Goal: Information Seeking & Learning: Learn about a topic

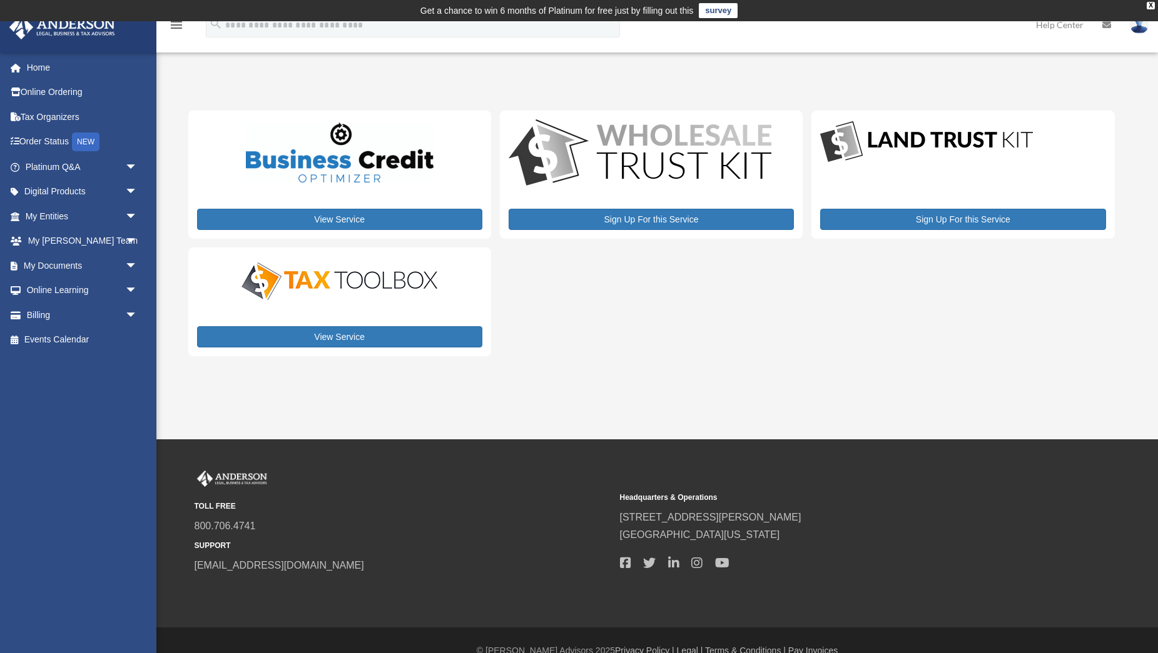
click at [58, 478] on div "[EMAIL_ADDRESS][DOMAIN_NAME] Sign Out [EMAIL_ADDRESS][DOMAIN_NAME] Home Online …" at bounding box center [78, 332] width 156 height 560
click at [46, 167] on link "Platinum Q&A arrow_drop_down" at bounding box center [83, 166] width 148 height 25
click at [129, 166] on span "arrow_drop_down" at bounding box center [137, 167] width 25 height 26
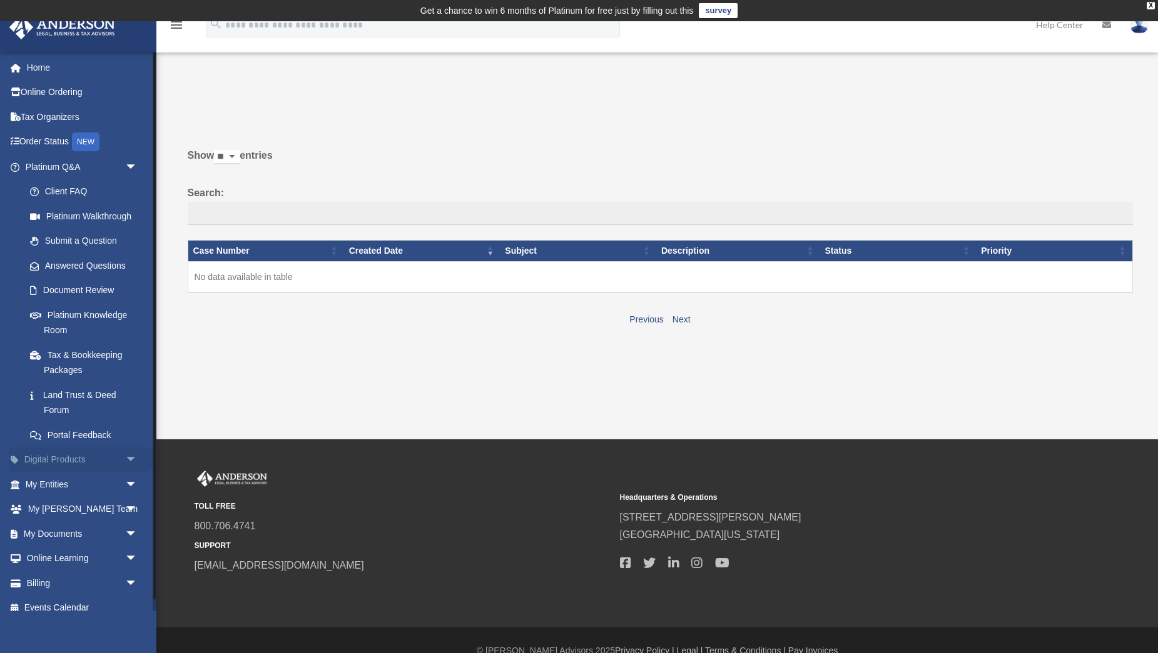
click at [125, 460] on span "arrow_drop_down" at bounding box center [137, 461] width 25 height 26
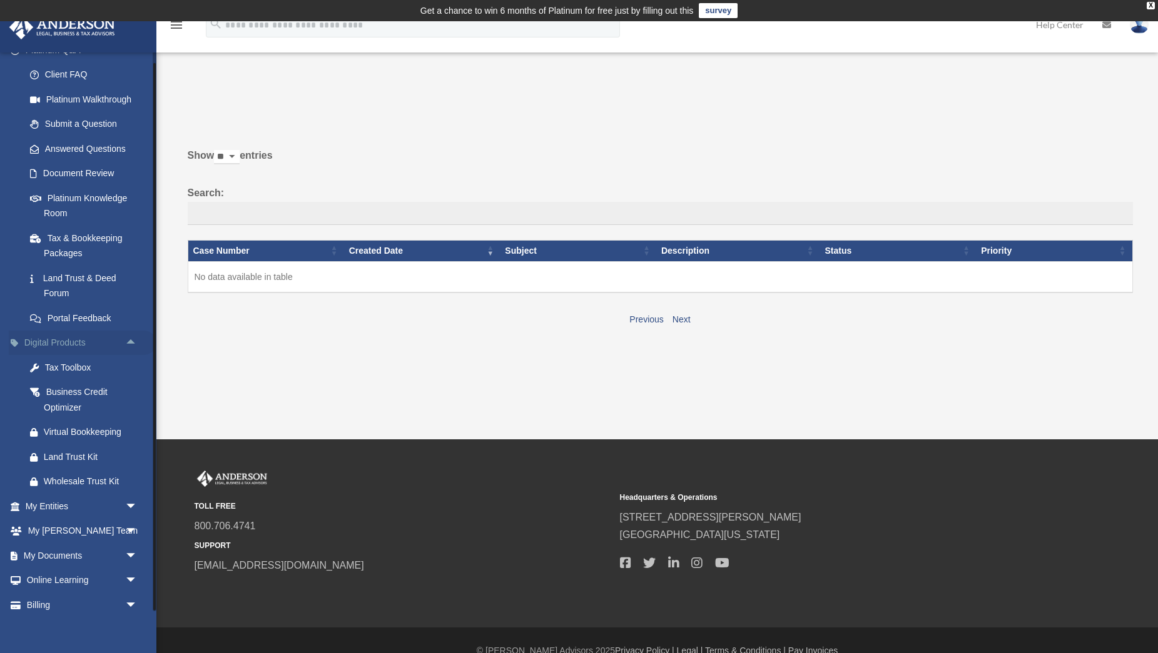
scroll to position [151, 0]
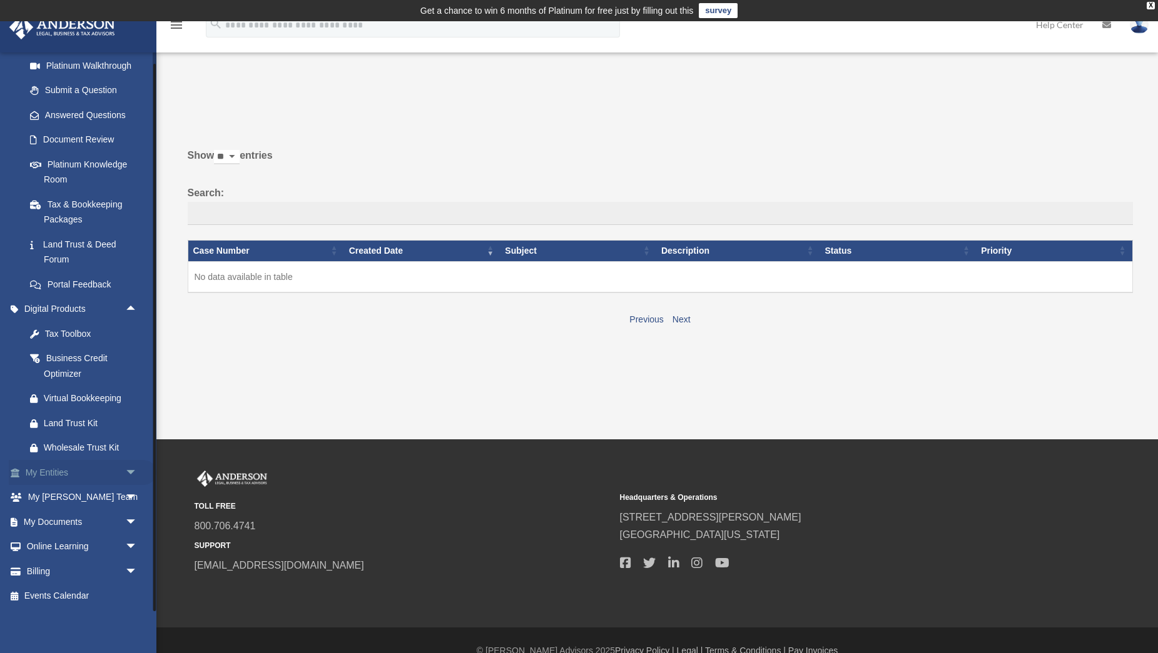
click at [129, 472] on span "arrow_drop_down" at bounding box center [137, 473] width 25 height 26
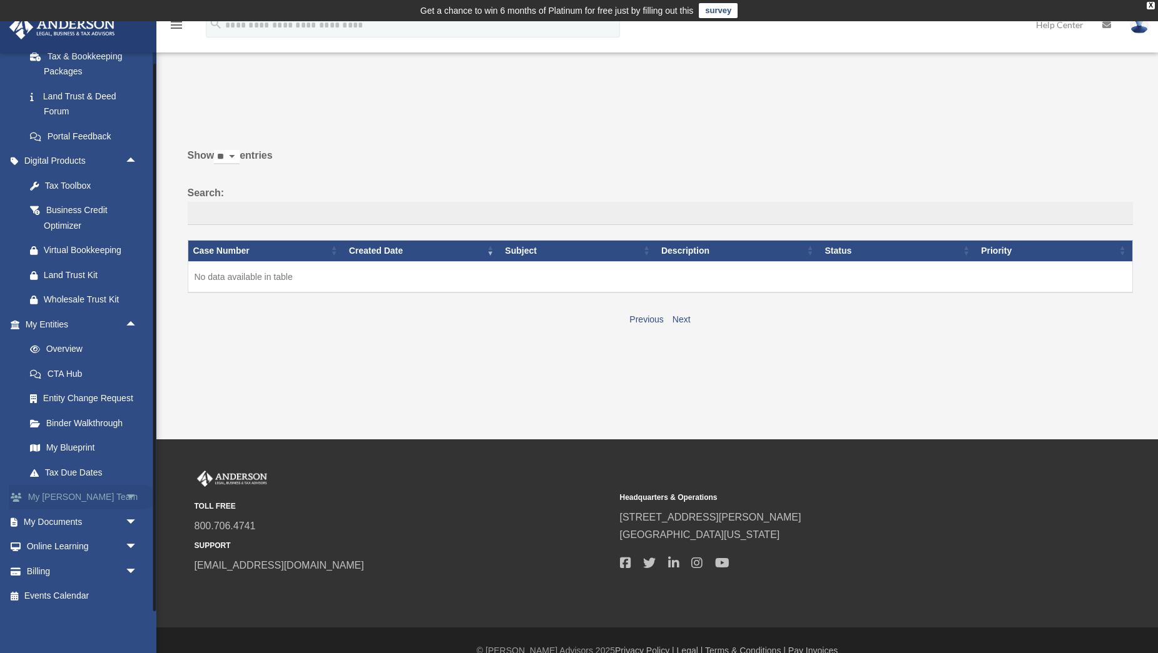
click at [133, 497] on span "arrow_drop_down" at bounding box center [137, 498] width 25 height 26
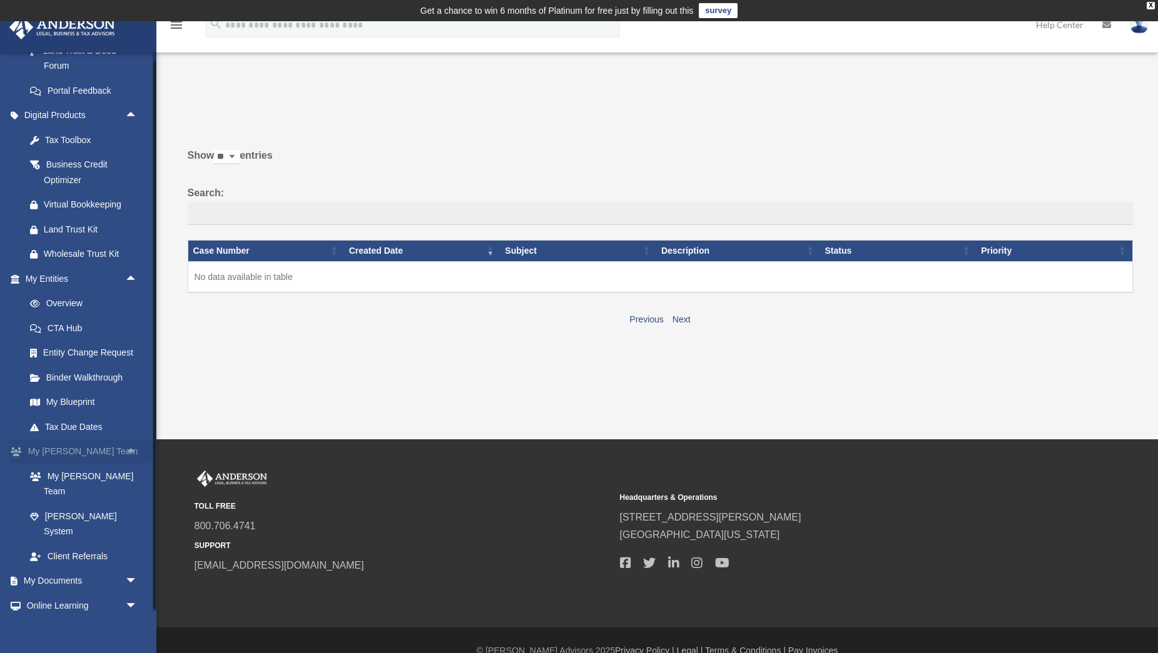
scroll to position [373, 0]
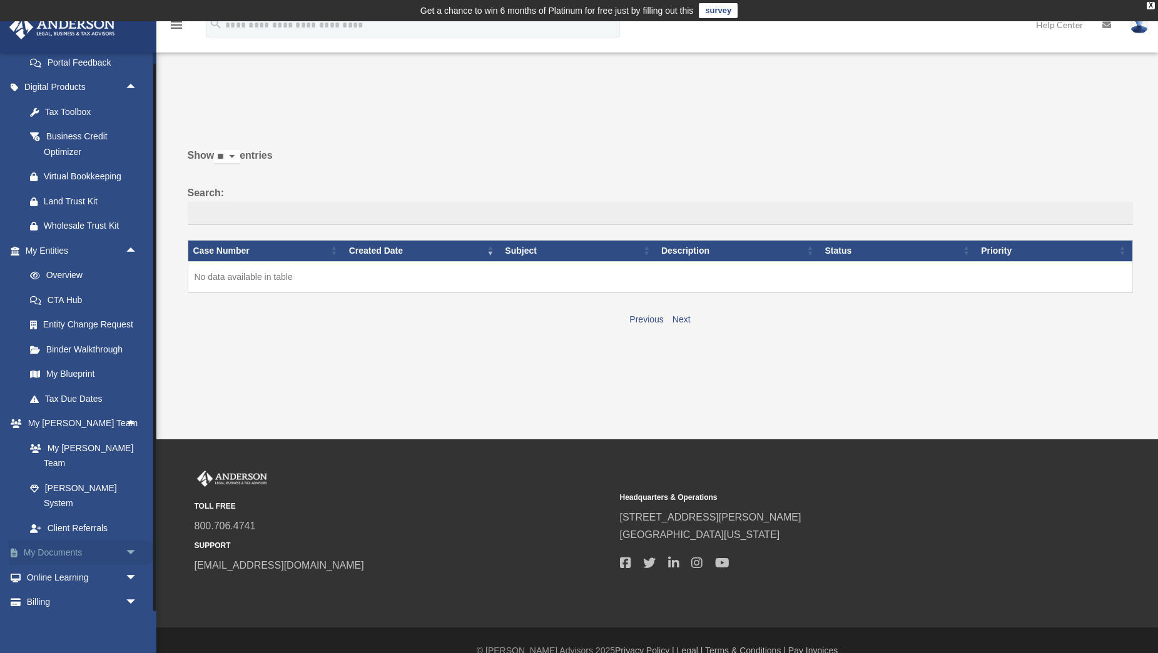
click at [136, 541] on span "arrow_drop_down" at bounding box center [137, 554] width 25 height 26
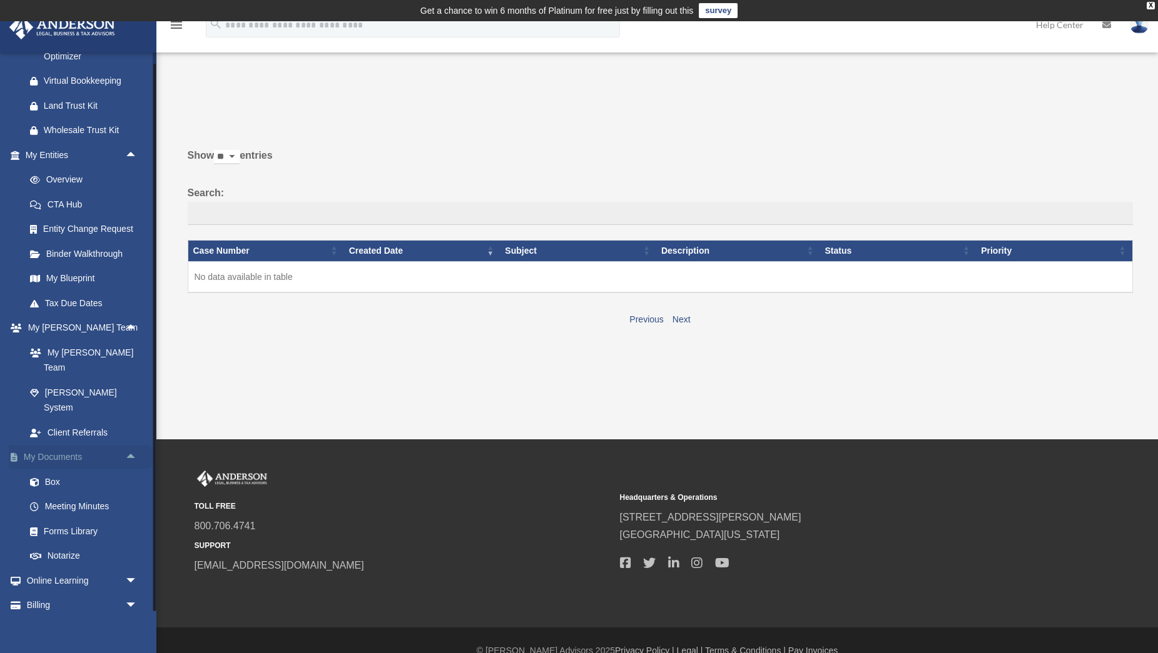
scroll to position [472, 0]
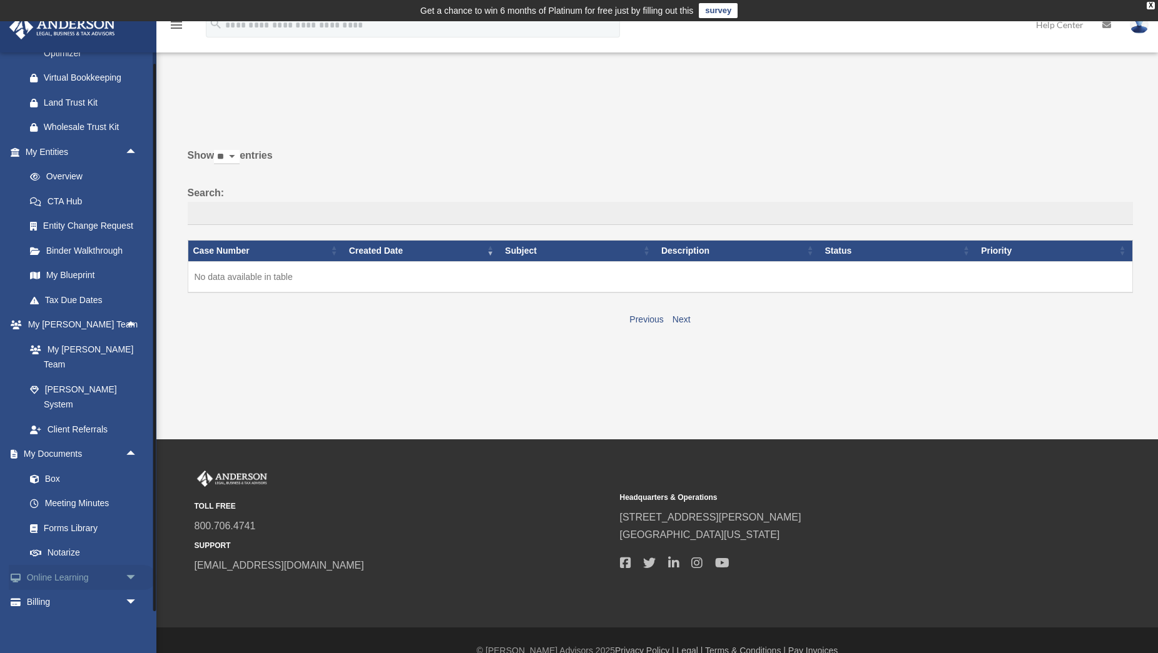
click at [129, 565] on span "arrow_drop_down" at bounding box center [137, 578] width 25 height 26
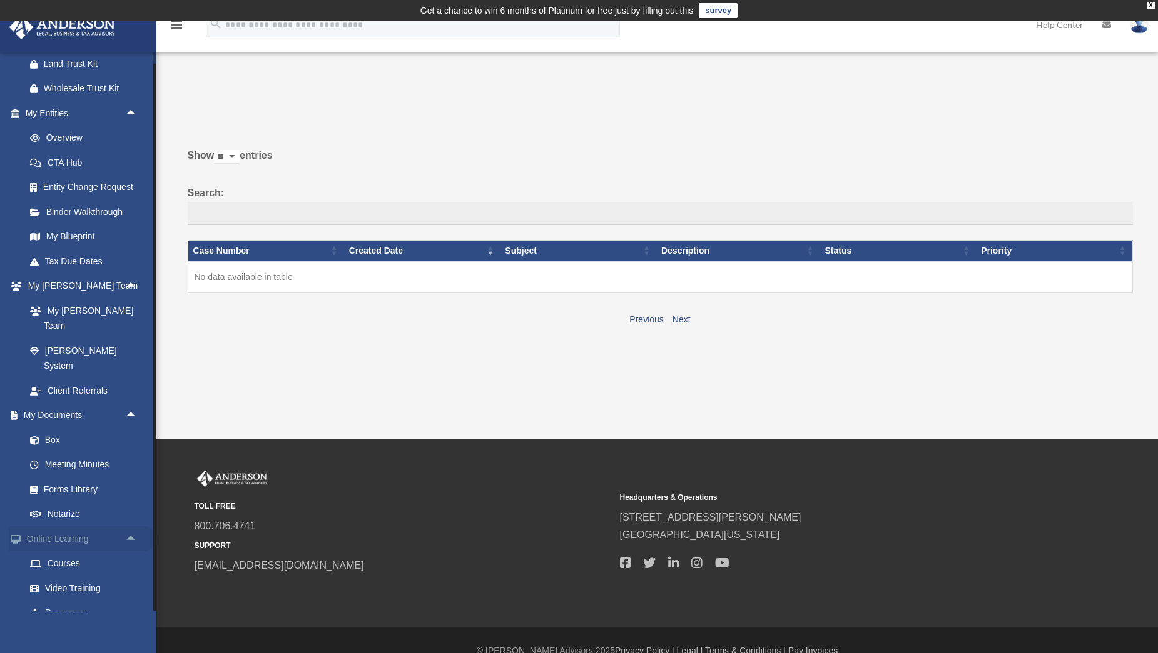
scroll to position [546, 0]
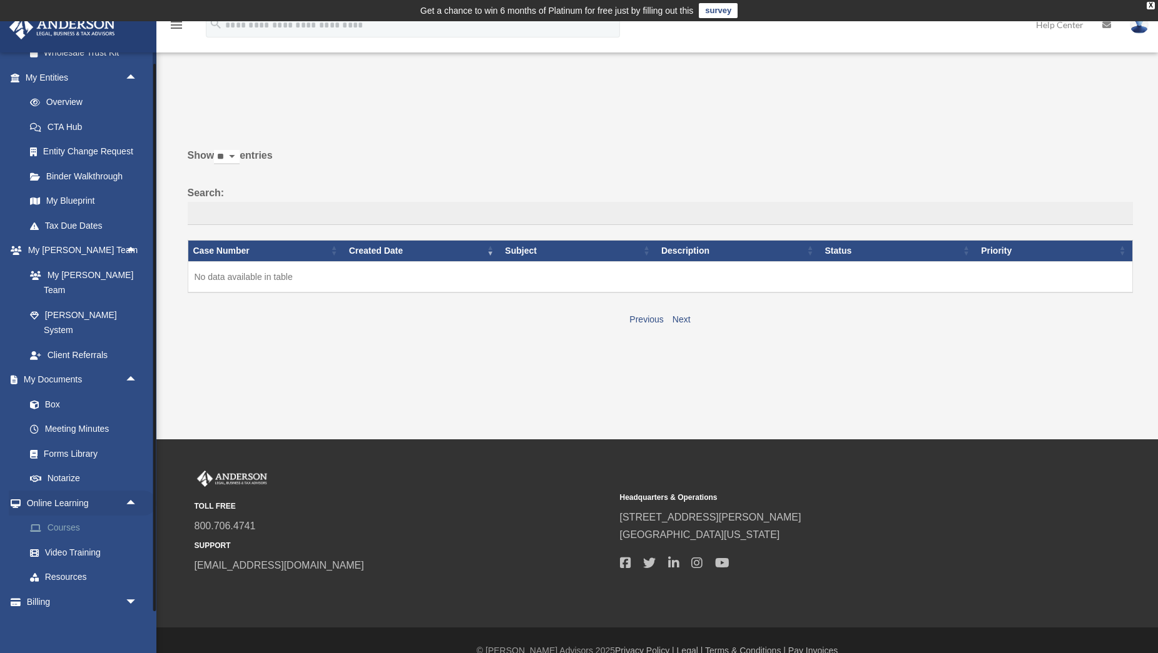
click at [73, 516] on link "Courses" at bounding box center [87, 528] width 139 height 25
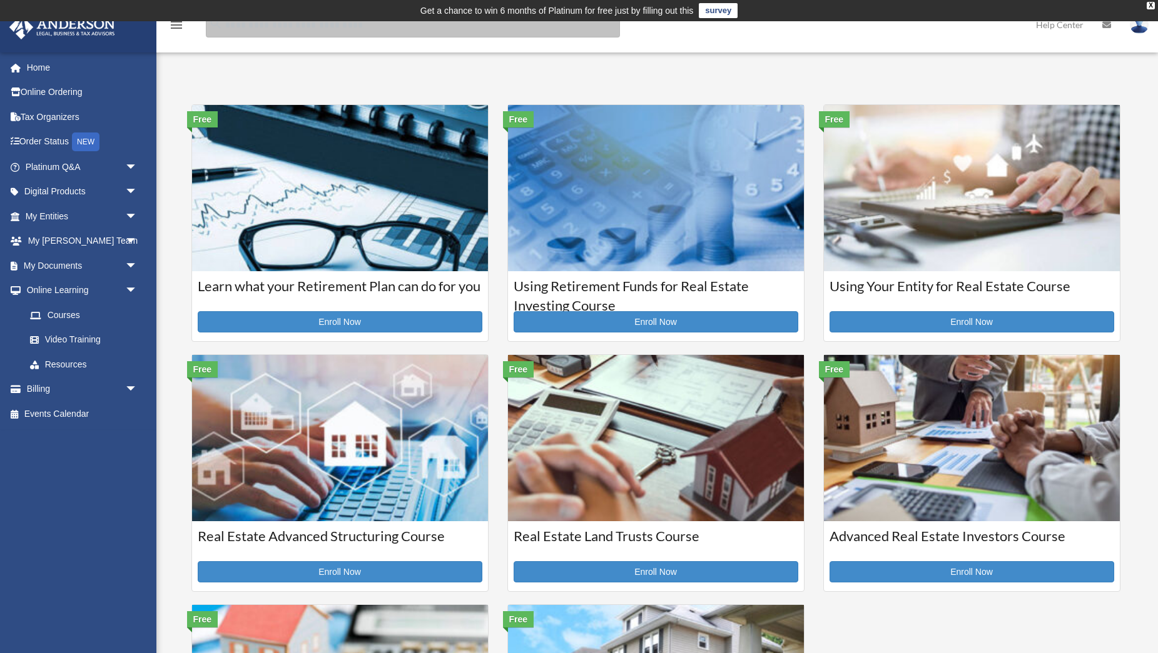
click at [258, 26] on input "search" at bounding box center [413, 25] width 414 height 25
type input "**********"
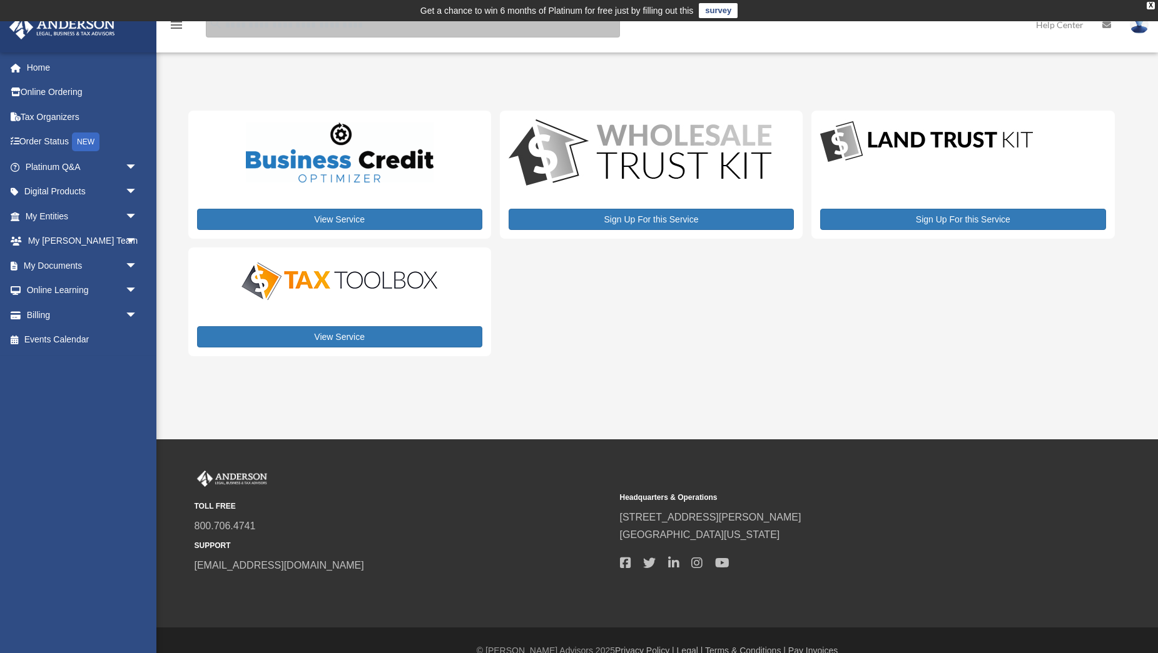
click at [283, 27] on input "search" at bounding box center [413, 25] width 414 height 25
type input "**********"
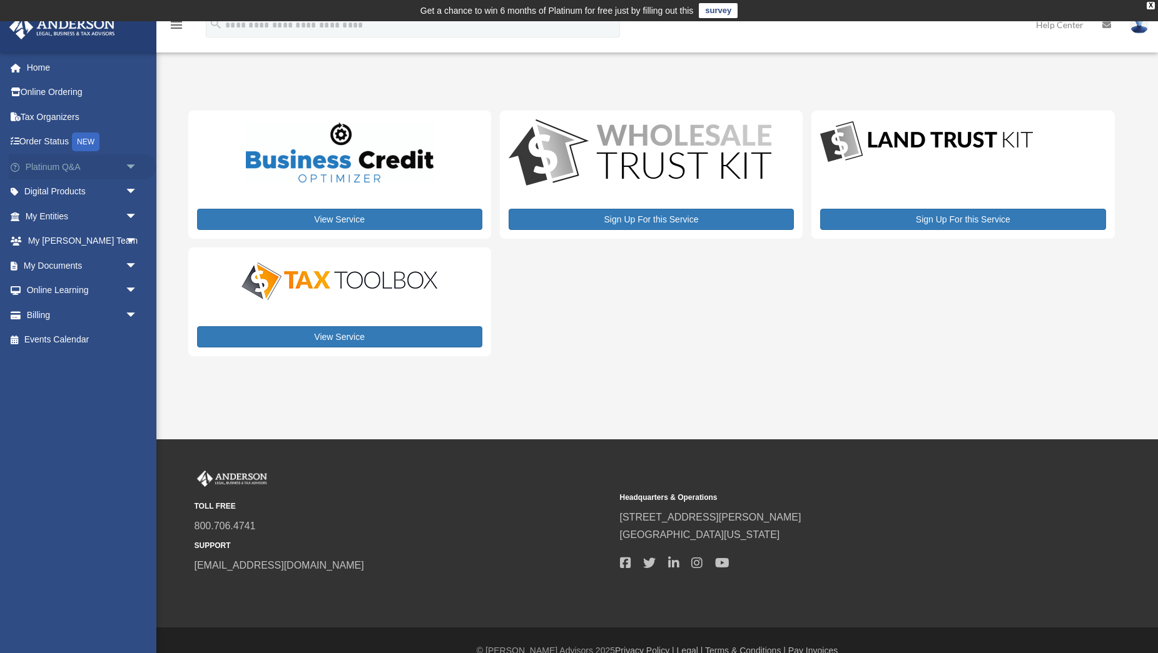
click at [51, 168] on link "Platinum Q&A arrow_drop_down" at bounding box center [83, 166] width 148 height 25
click at [42, 164] on link "Platinum Q&A arrow_drop_down" at bounding box center [83, 166] width 148 height 25
click at [132, 165] on span "arrow_drop_down" at bounding box center [137, 167] width 25 height 26
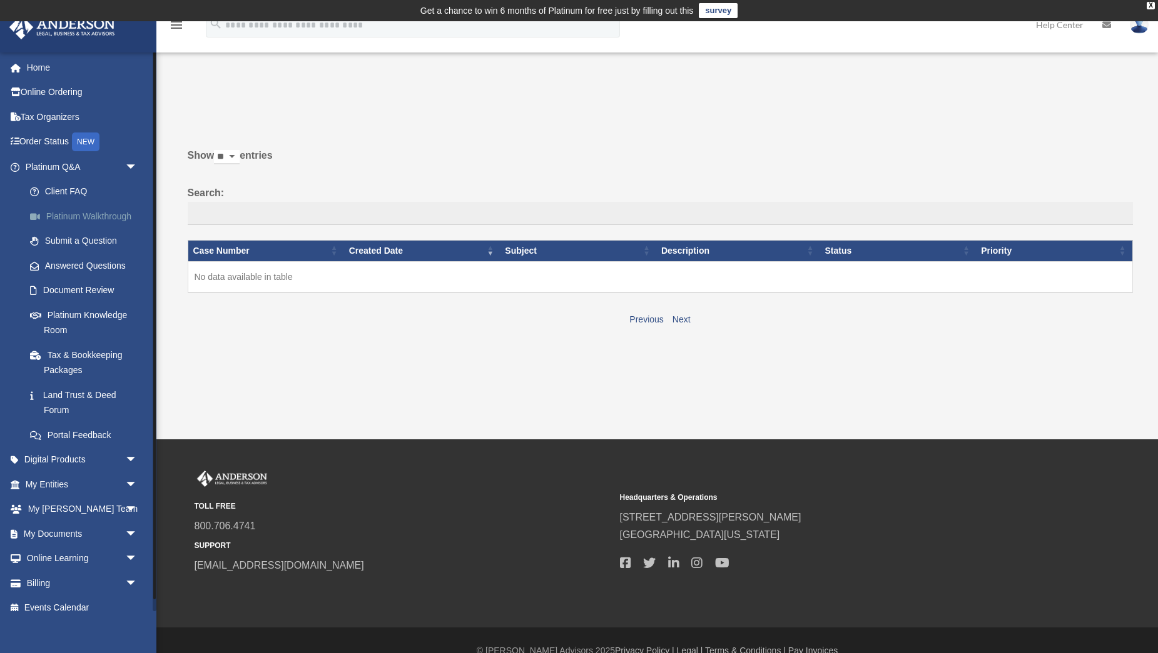
click at [122, 213] on link "Platinum Walkthrough" at bounding box center [87, 216] width 139 height 25
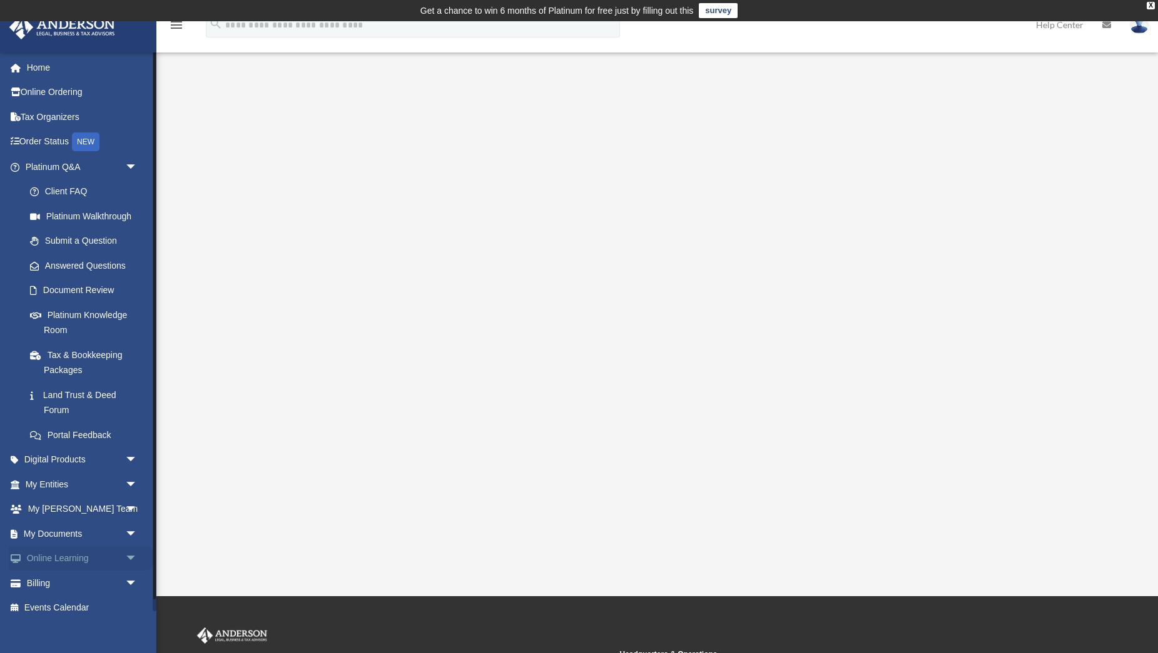
click at [24, 560] on span at bounding box center [22, 559] width 9 height 9
click at [54, 554] on link "Online Learning arrow_drop_down" at bounding box center [83, 559] width 148 height 25
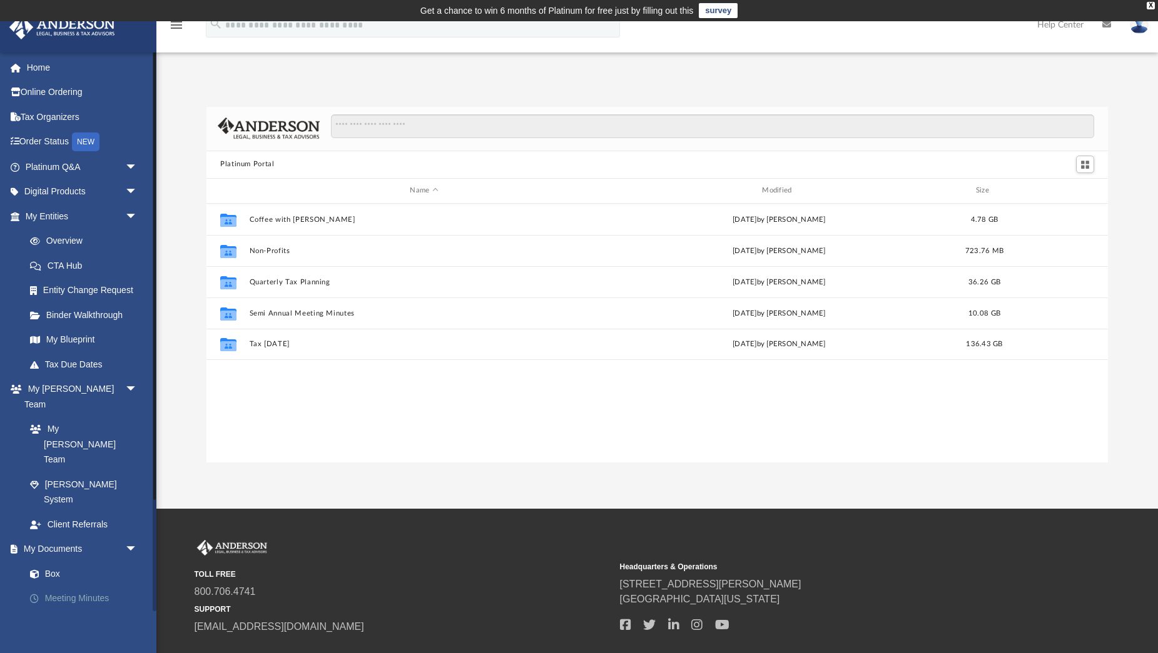
scroll to position [60, 0]
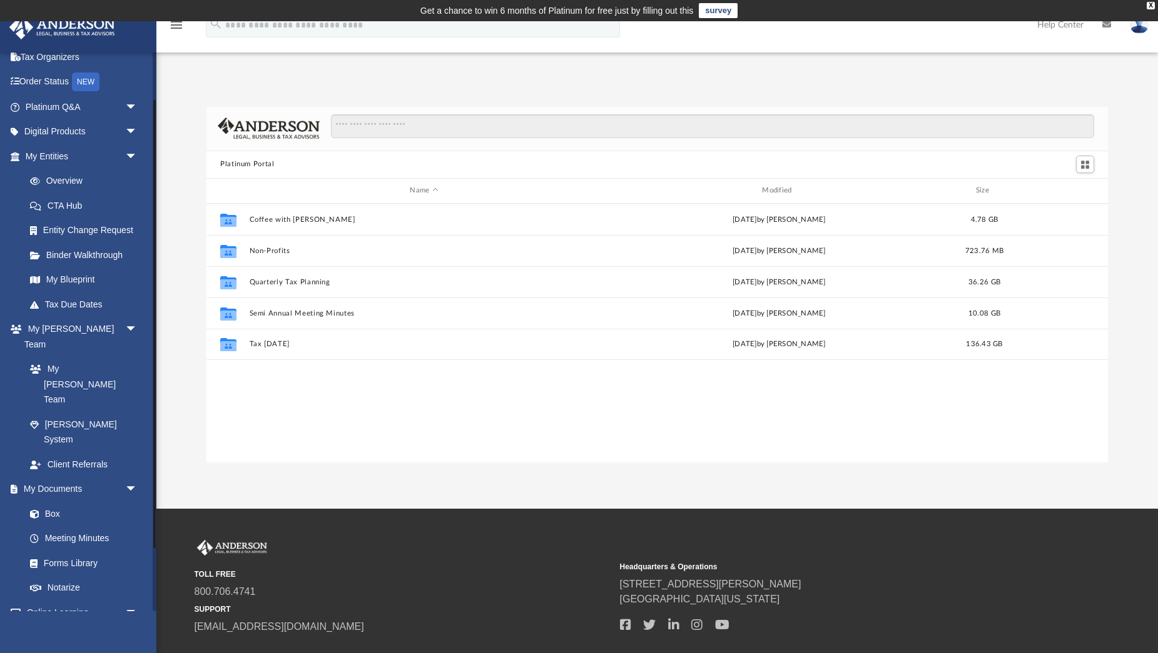
click at [64, 625] on link "Courses" at bounding box center [87, 637] width 139 height 25
